Goal: Task Accomplishment & Management: Complete application form

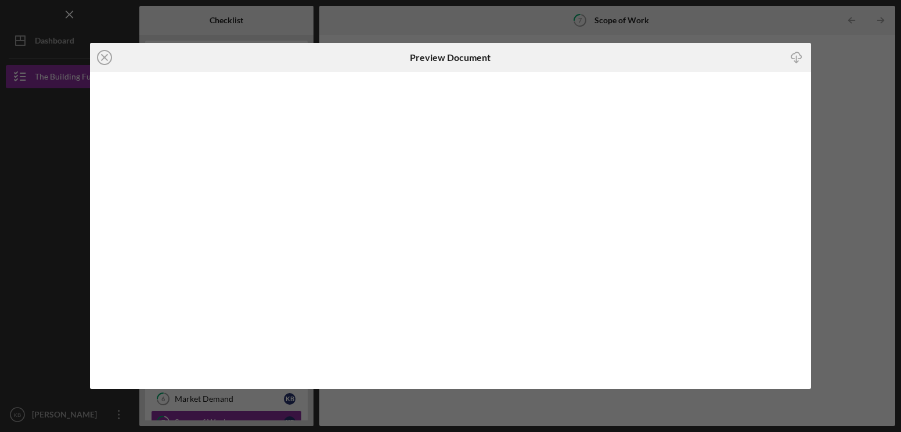
scroll to position [145, 0]
click at [709, 29] on div "Icon/Close Preview Document Icon/Download" at bounding box center [450, 216] width 901 height 432
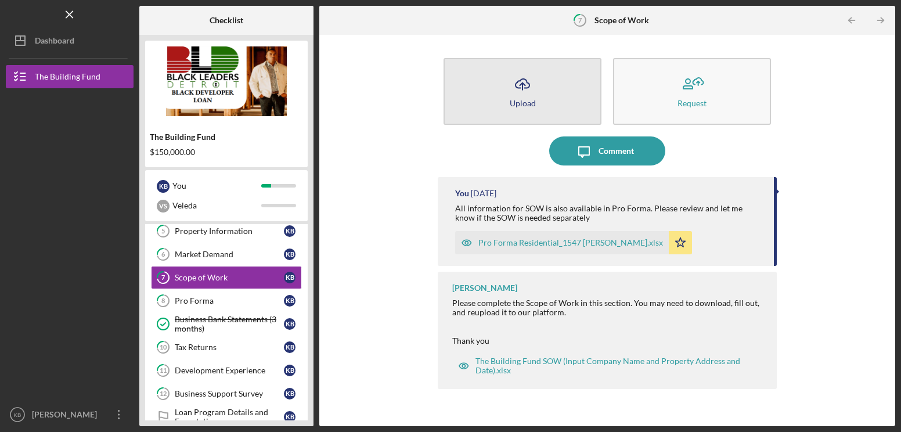
click at [531, 89] on icon "Icon/Upload" at bounding box center [522, 84] width 29 height 29
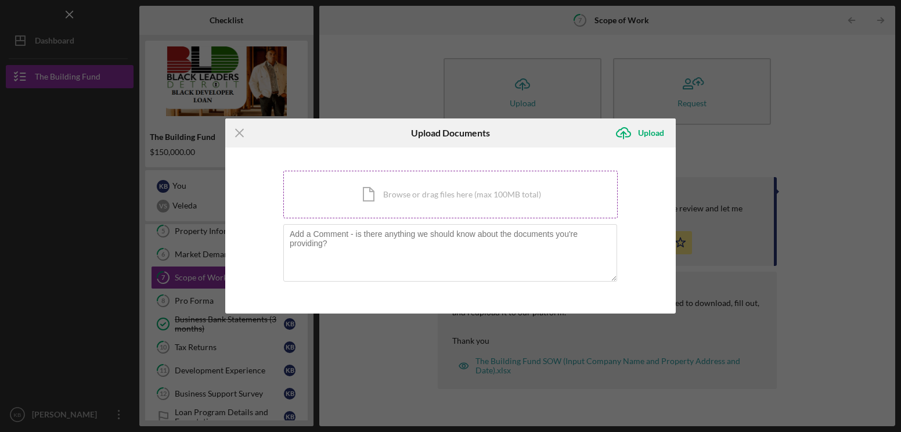
click at [467, 193] on div "Icon/Document Browse or drag files here (max 100MB total) Tap to choose files o…" at bounding box center [450, 195] width 334 height 48
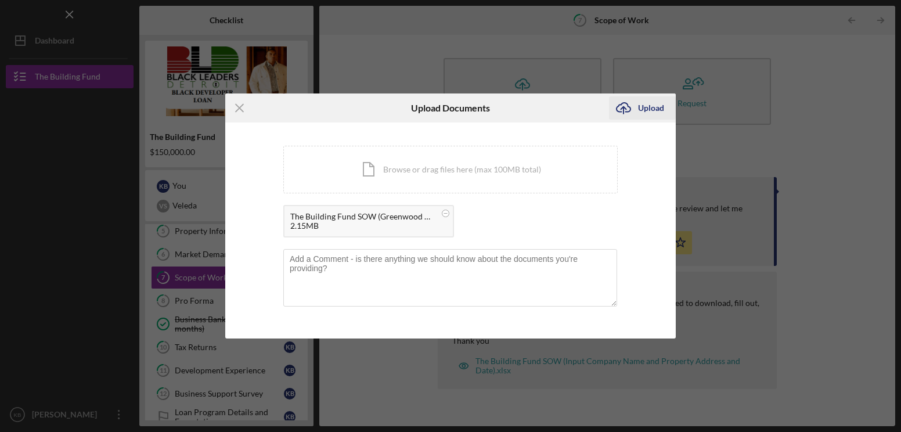
click at [650, 106] on div "Upload" at bounding box center [651, 107] width 26 height 23
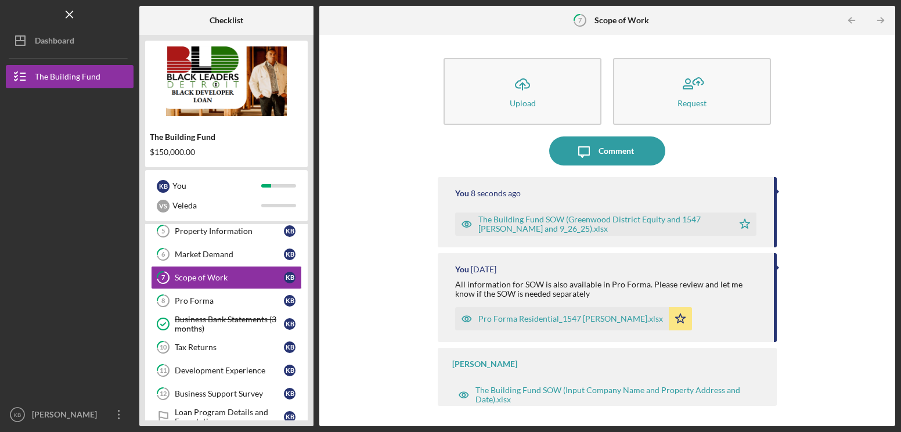
click at [557, 317] on div "Pro Forma Residential_1547 [PERSON_NAME].xlsx" at bounding box center [570, 318] width 185 height 9
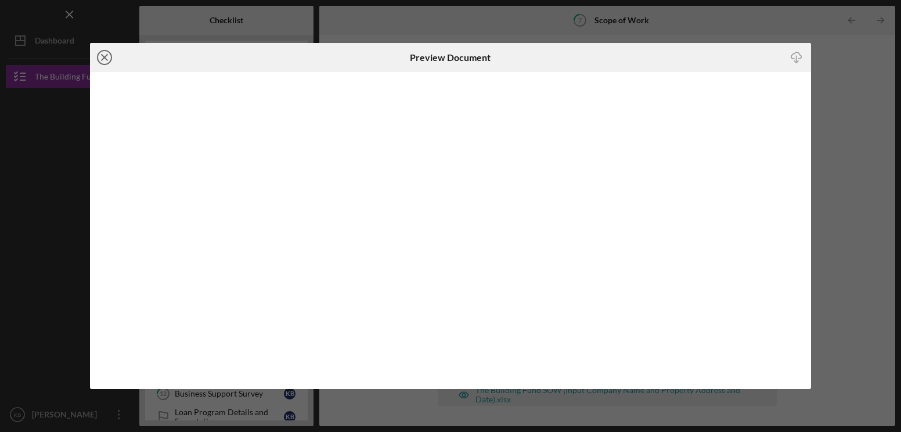
click at [104, 57] on line at bounding box center [105, 58] width 6 height 6
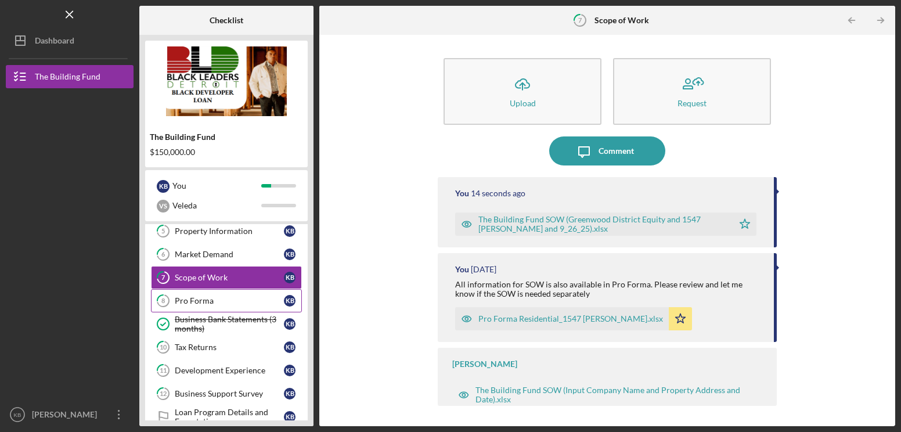
click at [212, 298] on div "Pro Forma" at bounding box center [229, 300] width 109 height 9
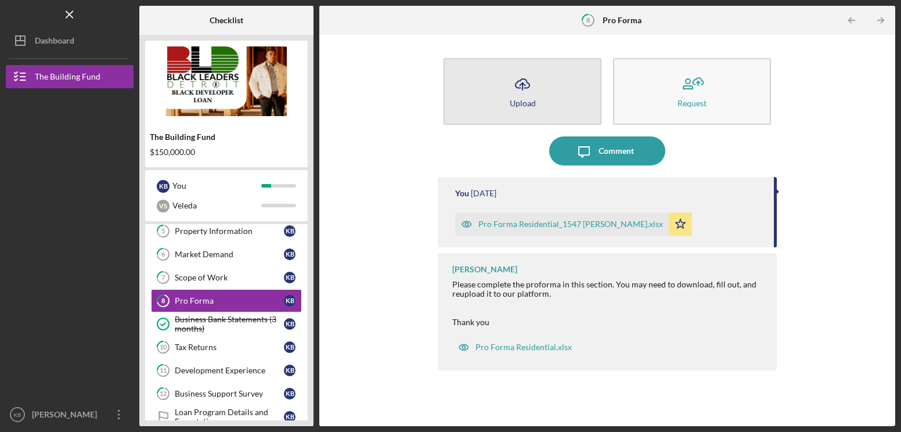
click at [514, 97] on icon "Icon/Upload" at bounding box center [522, 84] width 29 height 29
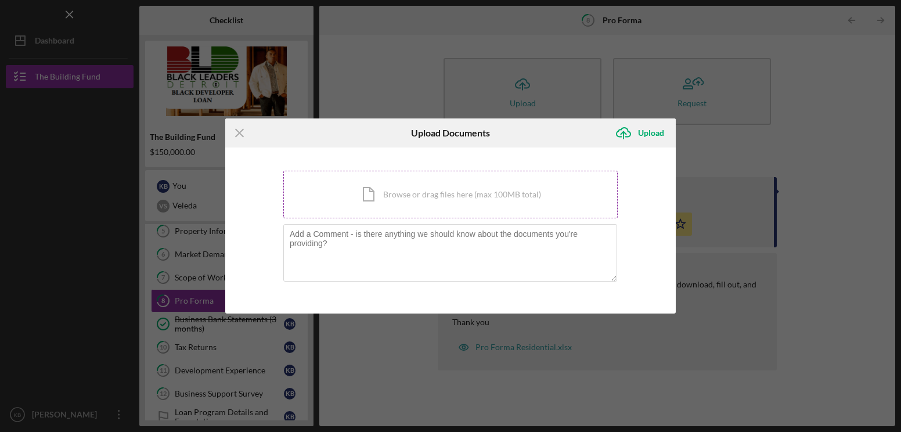
click at [425, 192] on div "Icon/Document Browse or drag files here (max 100MB total) Tap to choose files o…" at bounding box center [450, 195] width 334 height 48
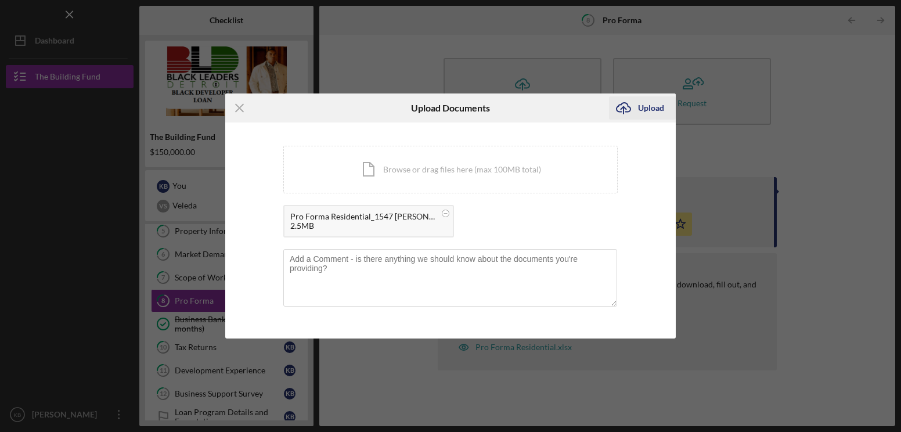
click at [644, 109] on div "Upload" at bounding box center [651, 107] width 26 height 23
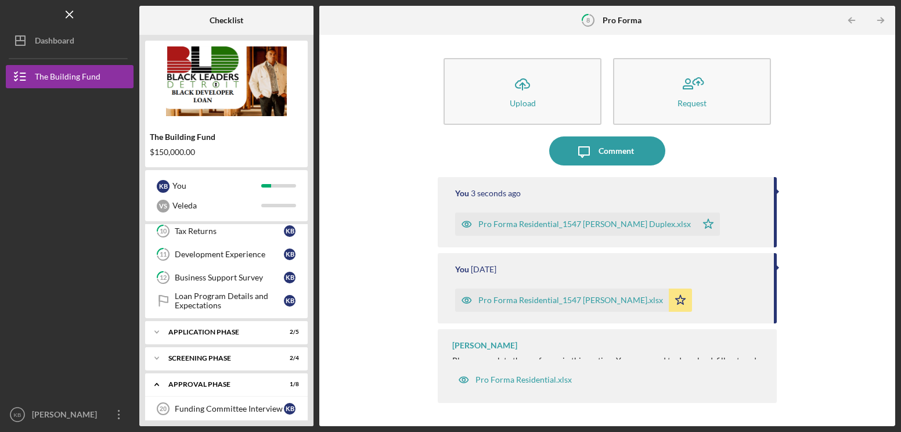
scroll to position [203, 0]
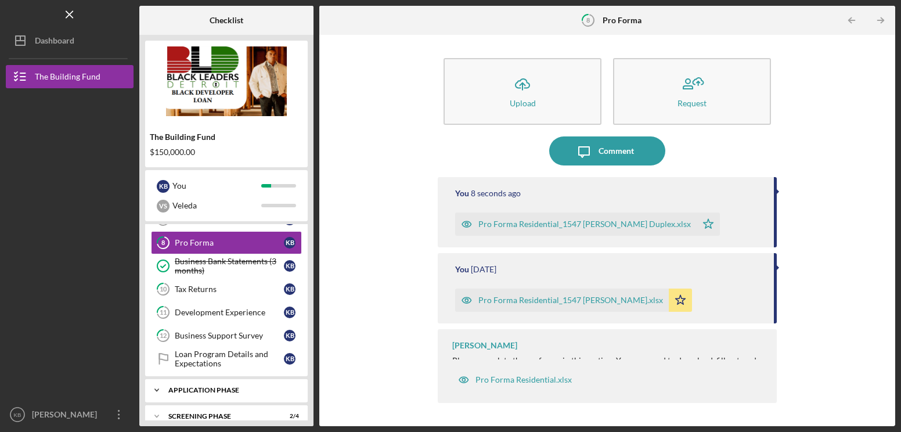
click at [223, 396] on div "Icon/Expander Application Phase 2 / 5" at bounding box center [226, 389] width 163 height 23
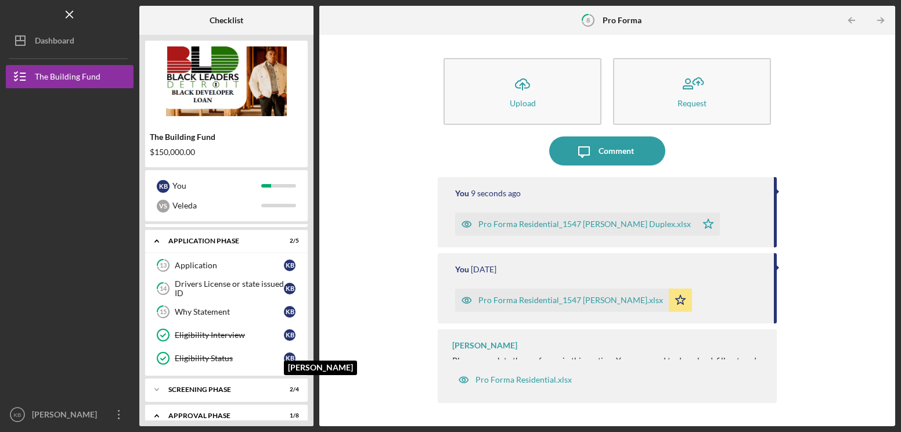
scroll to position [377, 0]
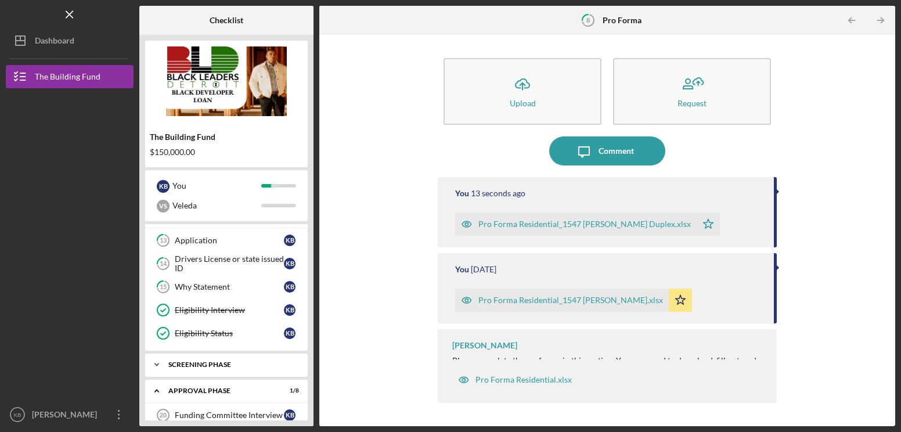
click at [244, 365] on div "Screening Phase" at bounding box center [230, 364] width 125 height 7
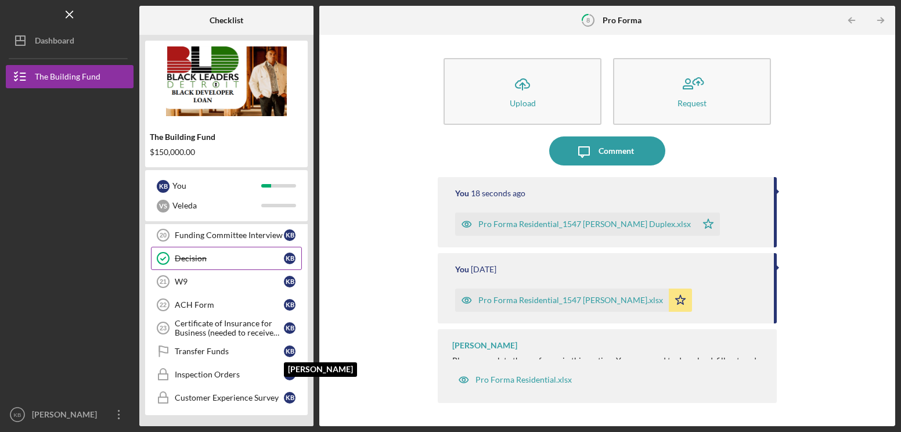
scroll to position [657, 0]
click at [229, 281] on div "W9" at bounding box center [229, 280] width 109 height 9
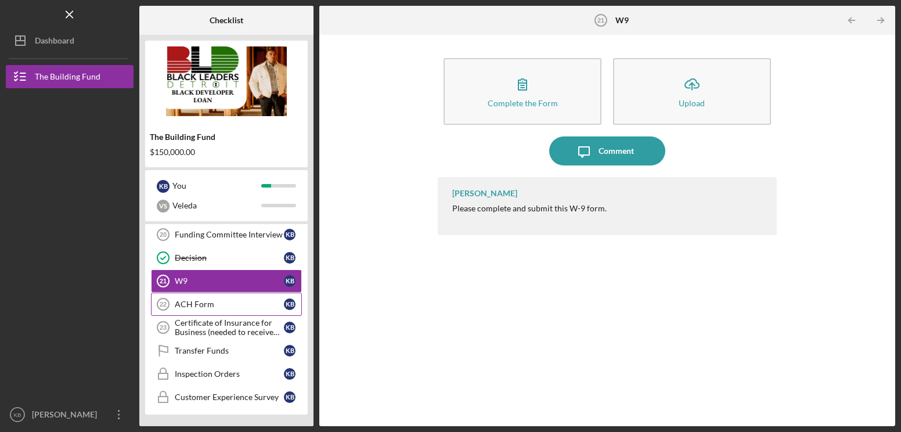
click at [195, 299] on link "ACH Form 22 ACH Form K B" at bounding box center [226, 304] width 151 height 23
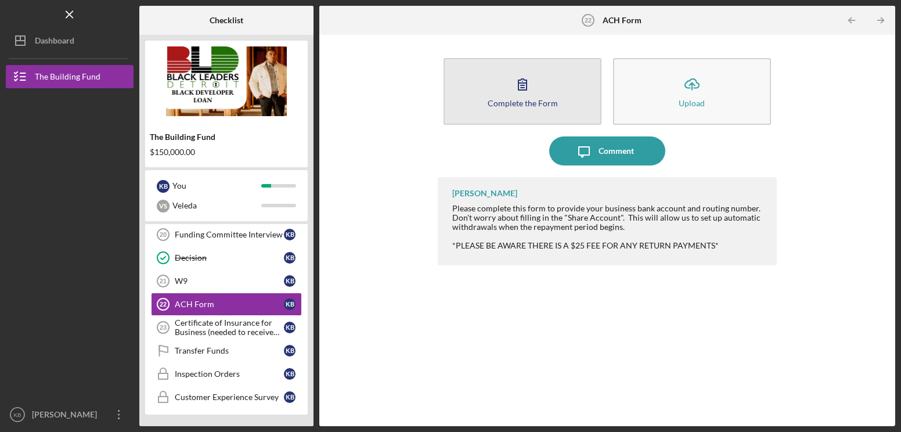
click at [540, 88] on button "Complete the Form Form" at bounding box center [522, 91] width 158 height 67
click at [521, 104] on div "Complete the Form" at bounding box center [523, 103] width 70 height 9
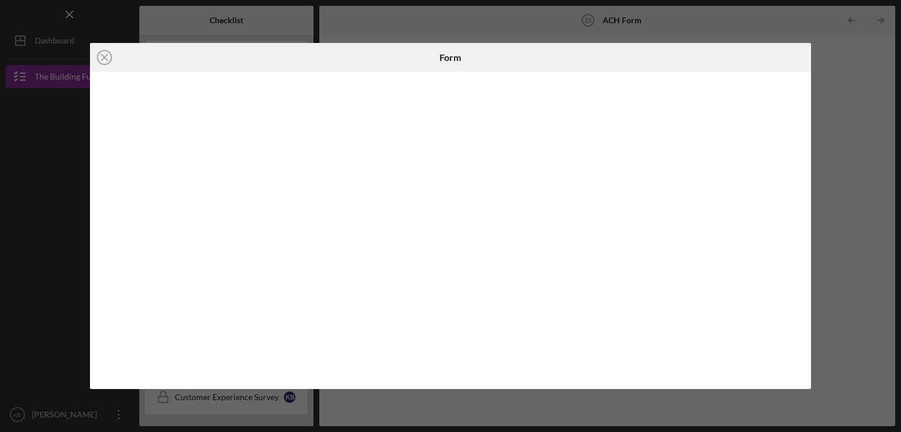
click at [309, 77] on div at bounding box center [450, 230] width 721 height 316
click at [829, 92] on div "Icon/Close Form" at bounding box center [450, 216] width 901 height 432
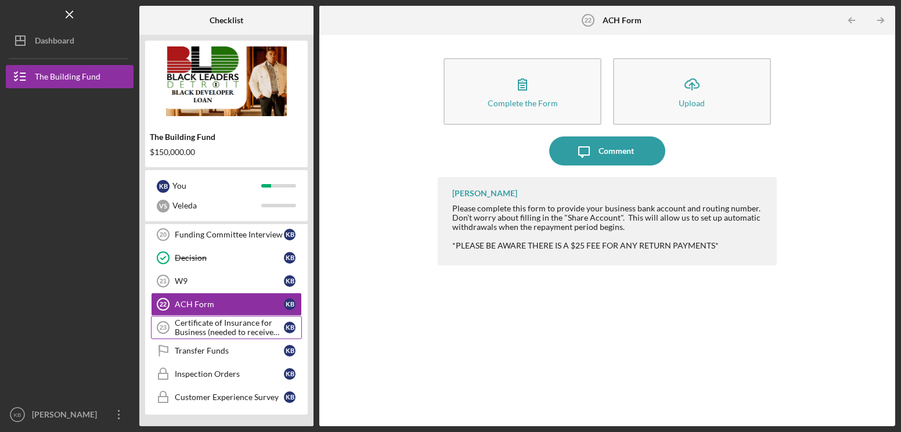
click at [226, 331] on div "Certificate of Insurance for Business (needed to receive funds)" at bounding box center [229, 327] width 109 height 19
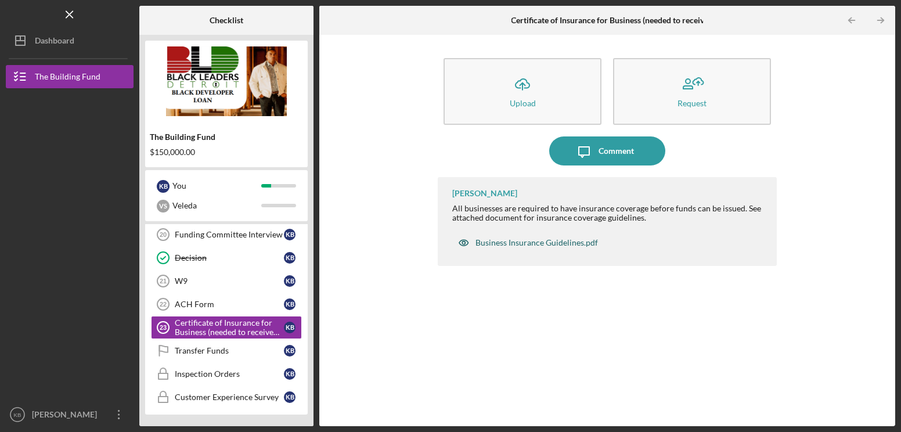
click at [528, 241] on div "Business Insurance Guidelines.pdf" at bounding box center [536, 242] width 122 height 9
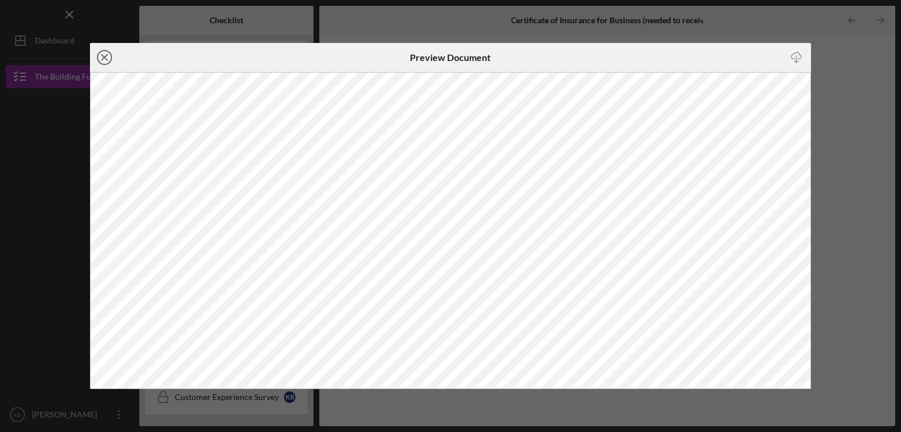
click at [111, 59] on circle at bounding box center [105, 58] width 14 height 14
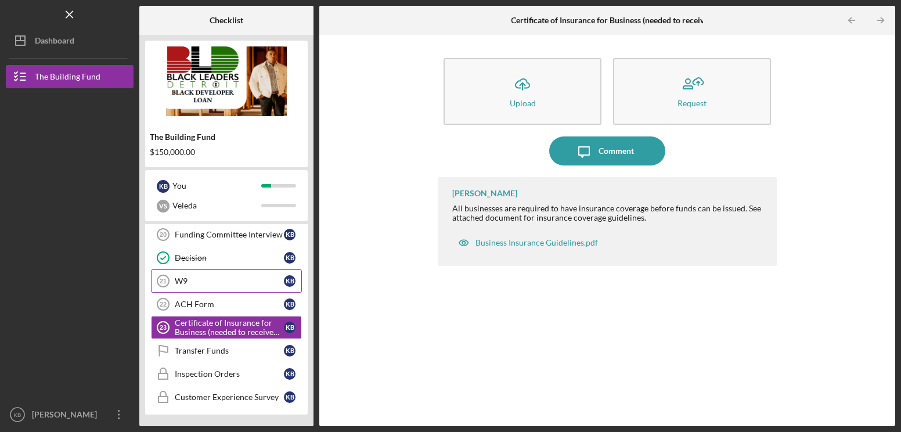
click at [210, 279] on div "W9" at bounding box center [229, 280] width 109 height 9
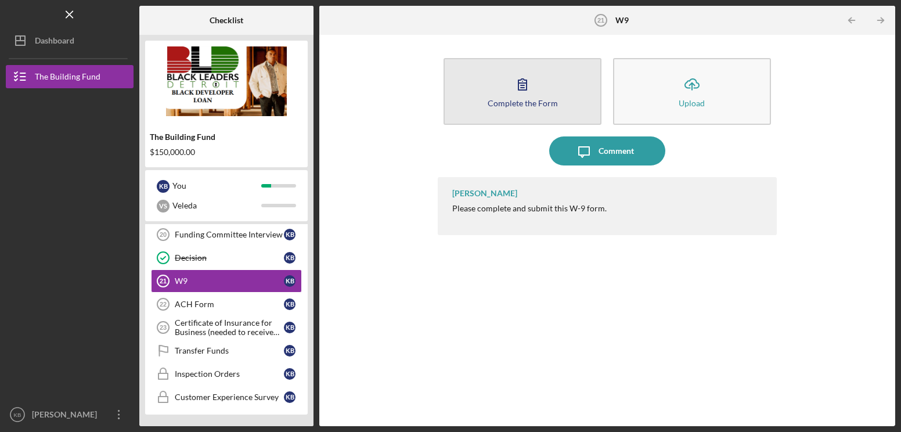
click at [538, 86] on button "Complete the Form Form" at bounding box center [522, 91] width 158 height 67
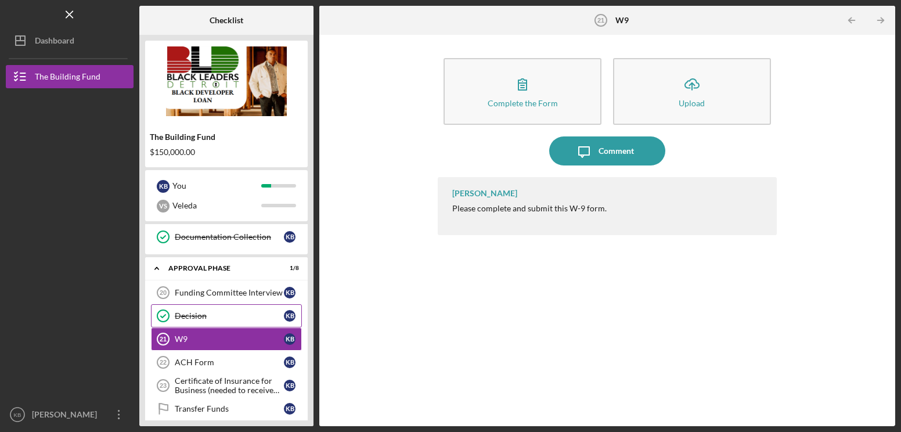
scroll to position [657, 0]
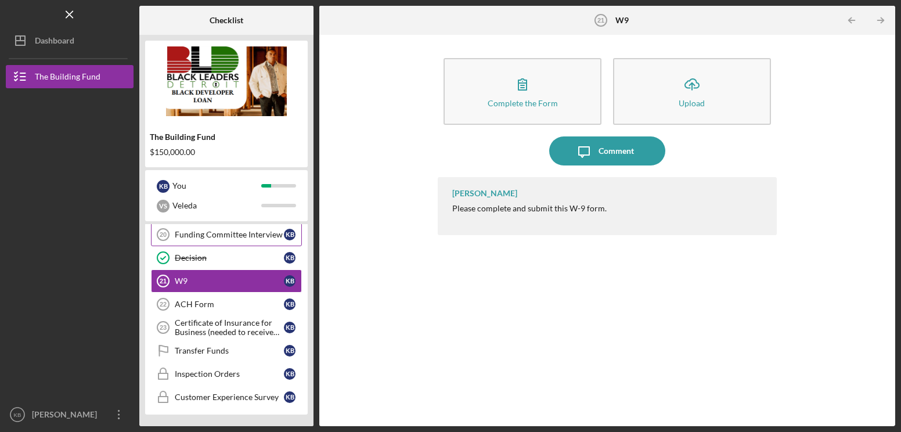
click at [230, 241] on link "Funding Committee Interview 20 Funding Committee Interview K B" at bounding box center [226, 234] width 151 height 23
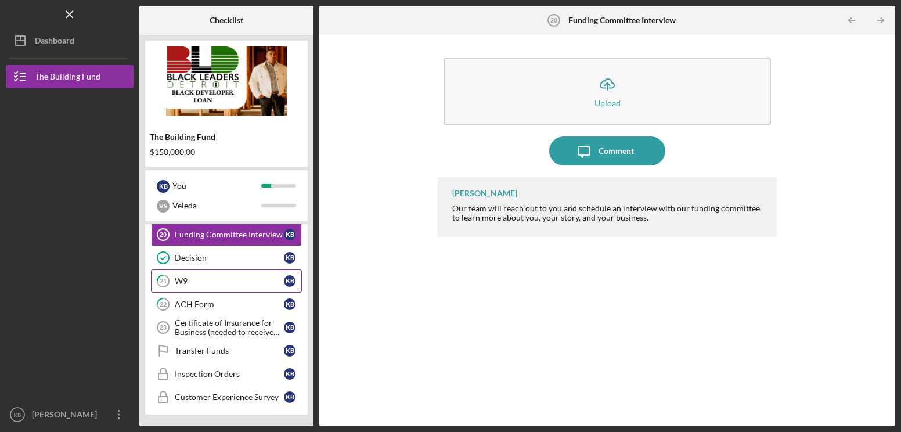
click at [204, 281] on div "W9" at bounding box center [229, 280] width 109 height 9
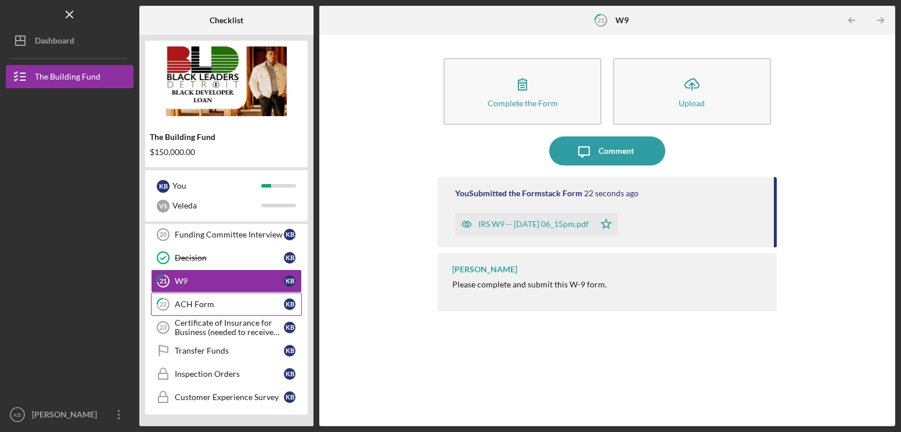
click at [234, 304] on div "ACH Form" at bounding box center [229, 304] width 109 height 9
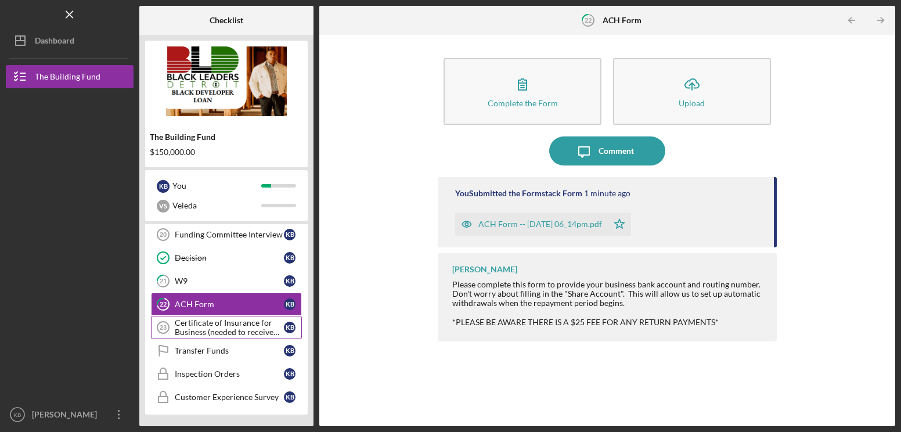
click at [230, 323] on div "Certificate of Insurance for Business (needed to receive funds)" at bounding box center [229, 327] width 109 height 19
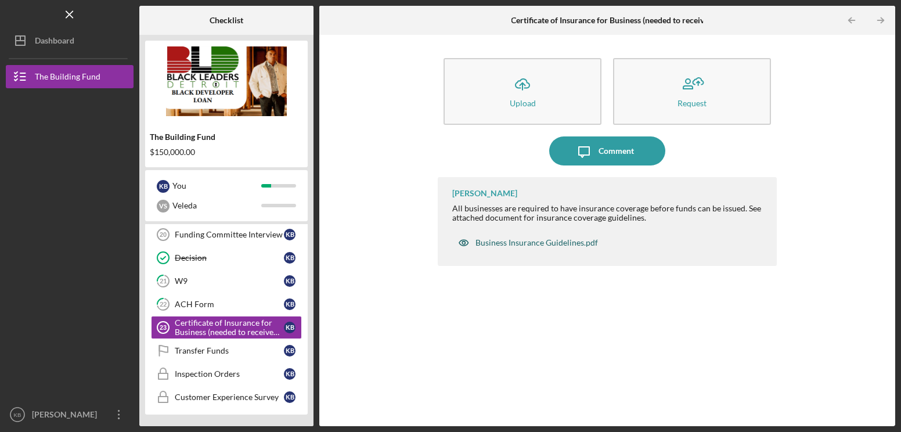
click at [546, 243] on div "Business Insurance Guidelines.pdf" at bounding box center [536, 242] width 122 height 9
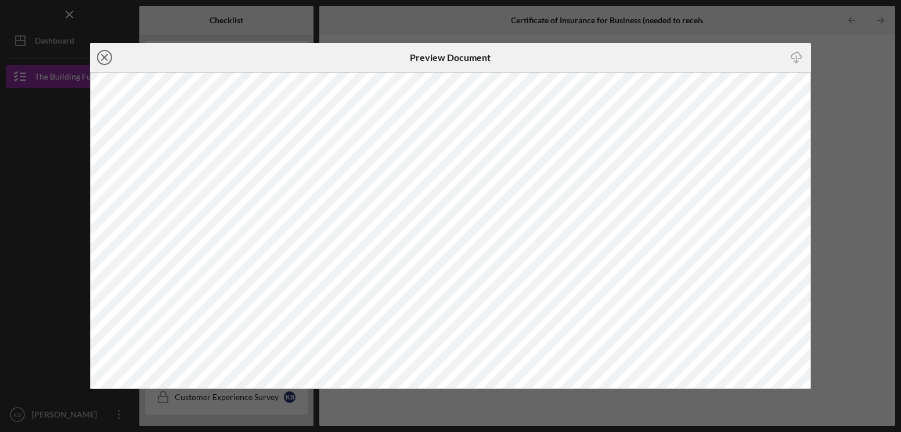
click at [108, 56] on icon "Icon/Close" at bounding box center [104, 57] width 29 height 29
